Goal: Navigation & Orientation: Locate item on page

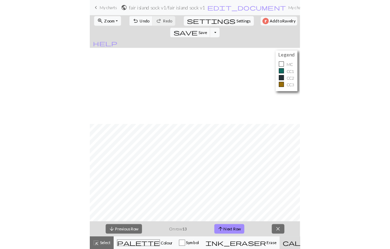
scroll to position [106, 0]
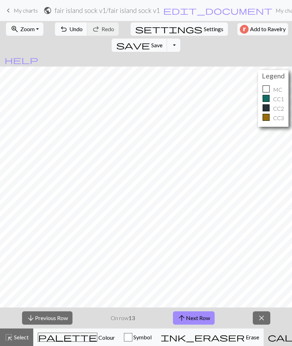
click at [194, 315] on button "arrow_upward Next Row" at bounding box center [194, 318] width 42 height 13
click at [204, 317] on button "arrow_upward Next Row" at bounding box center [194, 318] width 42 height 13
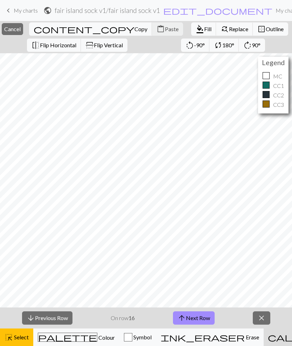
click at [132, 323] on div "arrow_downward Previous Row On row 16 arrow_upward Next Row close" at bounding box center [146, 318] width 292 height 21
click at [55, 324] on button "arrow_downward Previous Row" at bounding box center [47, 318] width 50 height 13
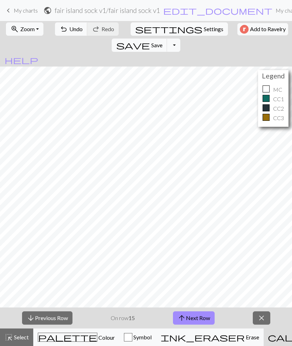
click at [56, 319] on button "arrow_downward Previous Row" at bounding box center [47, 318] width 50 height 13
click at [63, 319] on button "arrow_downward Previous Row" at bounding box center [47, 318] width 50 height 13
click at [207, 320] on button "arrow_upward Next Row" at bounding box center [194, 318] width 42 height 13
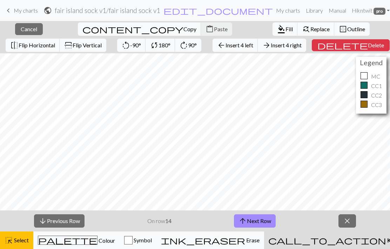
click at [259, 224] on button "arrow_upward Next Row" at bounding box center [255, 220] width 42 height 13
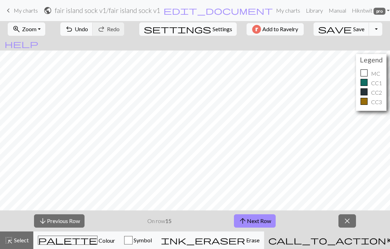
click at [260, 224] on button "arrow_upward Next Row" at bounding box center [255, 220] width 42 height 13
click at [67, 221] on button "arrow_downward Previous Row" at bounding box center [59, 220] width 50 height 13
click at [263, 222] on button "arrow_upward Next Row" at bounding box center [255, 220] width 42 height 13
click at [262, 220] on button "arrow_upward Next Row" at bounding box center [255, 220] width 42 height 13
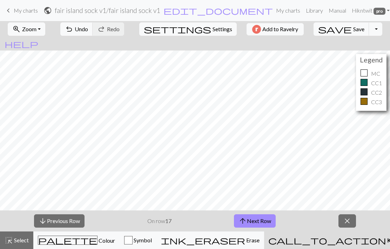
click at [273, 225] on button "arrow_upward Next Row" at bounding box center [255, 220] width 42 height 13
click at [271, 221] on button "arrow_upward Next Row" at bounding box center [255, 220] width 42 height 13
click at [271, 219] on button "arrow_upward Next Row" at bounding box center [255, 220] width 42 height 13
